Goal: Task Accomplishment & Management: Use online tool/utility

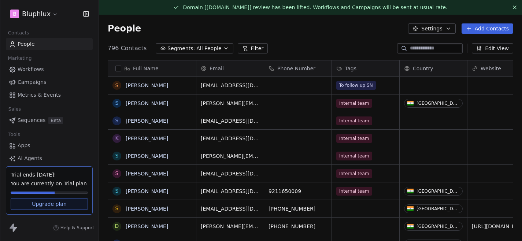
scroll to position [212, 423]
click at [29, 79] on span "Campaigns" at bounding box center [32, 82] width 29 height 8
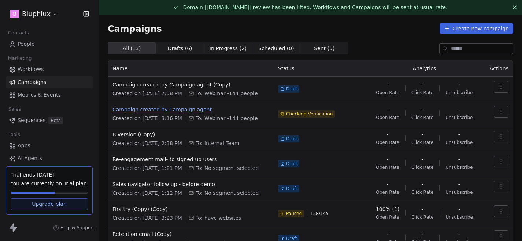
click at [181, 109] on span "Campaign created by Campaign agent" at bounding box center [190, 109] width 157 height 7
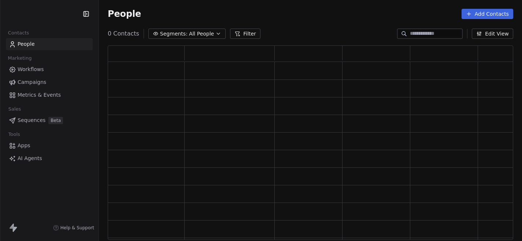
scroll to position [194, 405]
